Goal: Book appointment/travel/reservation

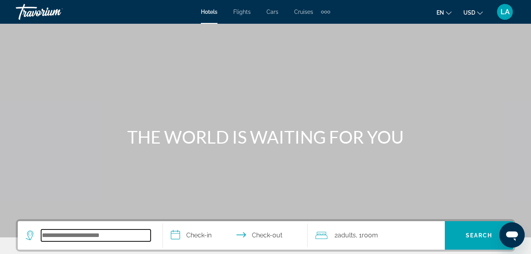
click at [68, 232] on input "Search widget" at bounding box center [96, 235] width 110 height 12
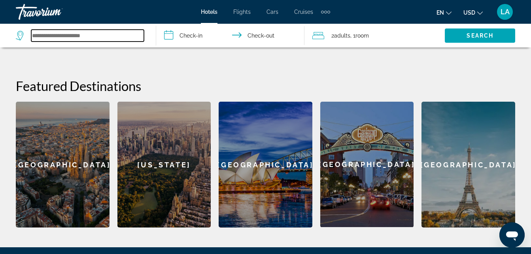
scroll to position [284, 0]
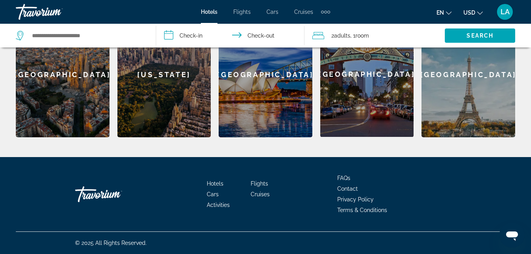
click at [215, 183] on span "Hotels" at bounding box center [215, 183] width 17 height 6
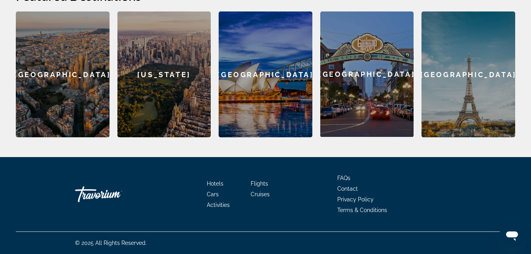
scroll to position [0, 0]
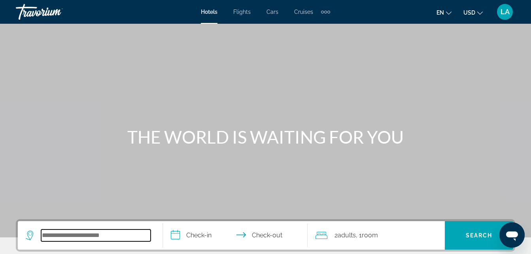
click at [106, 241] on input "Search widget" at bounding box center [96, 235] width 110 height 12
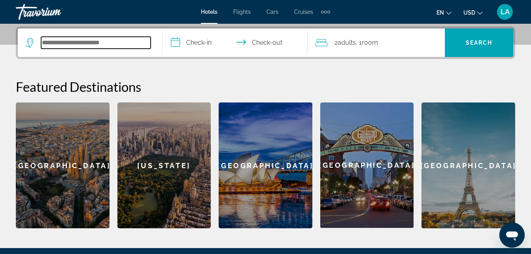
scroll to position [193, 0]
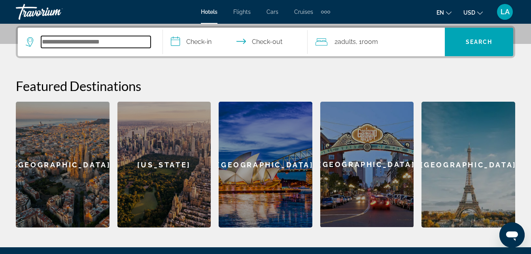
click at [128, 41] on input "Search widget" at bounding box center [96, 42] width 110 height 12
